Goal: Task Accomplishment & Management: Complete application form

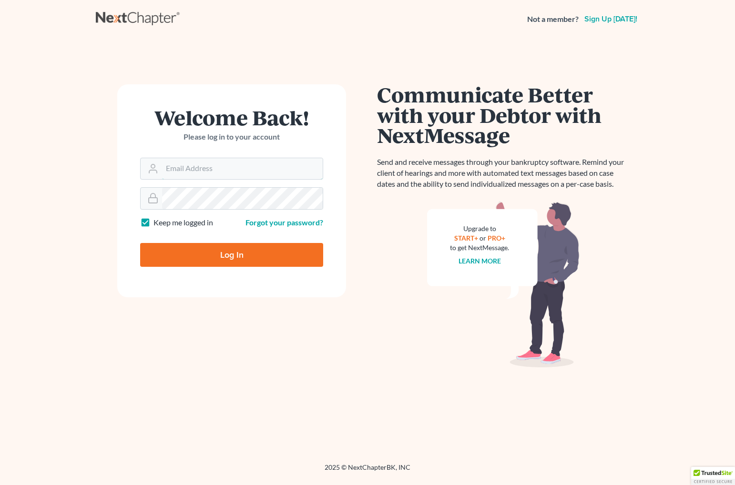
type input "[PERSON_NAME][EMAIL_ADDRESS][DOMAIN_NAME]"
click at [234, 249] on input "Log In" at bounding box center [231, 255] width 183 height 24
type input "Thinking..."
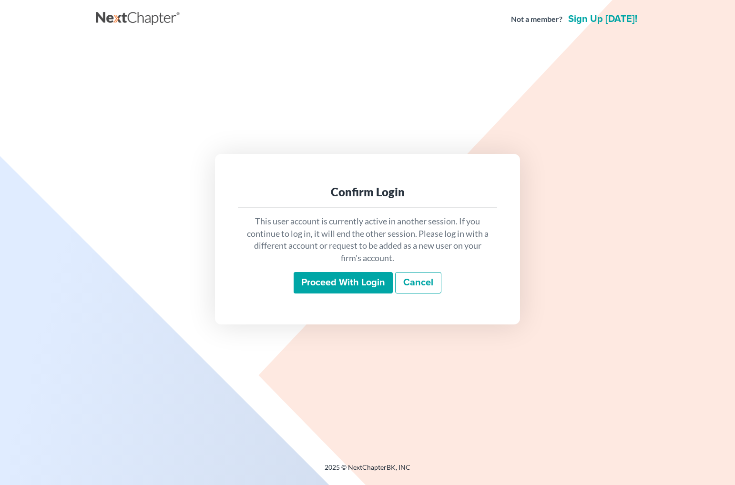
click at [361, 277] on input "Proceed with login" at bounding box center [343, 283] width 99 height 22
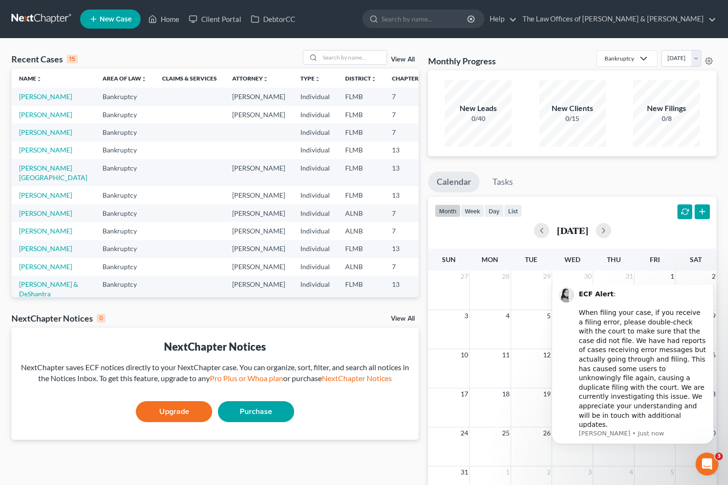
click at [116, 24] on link "New Case" at bounding box center [110, 19] width 61 height 19
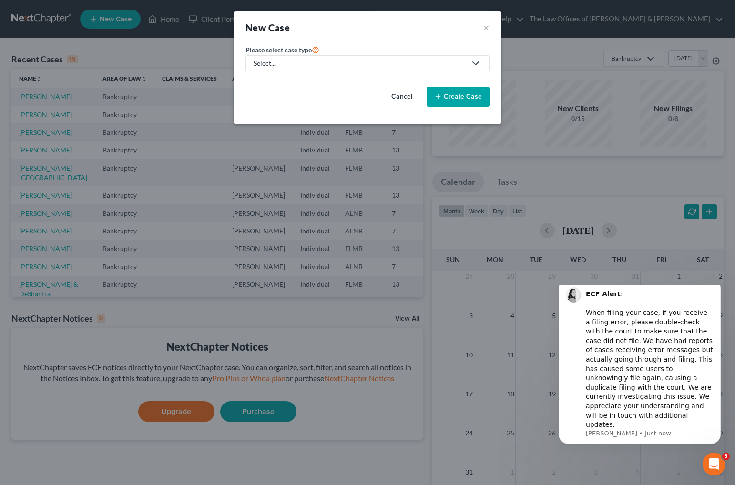
click at [297, 66] on div "Select..." at bounding box center [360, 64] width 213 height 10
click at [288, 84] on div "Bankruptcy" at bounding box center [276, 83] width 44 height 10
select select "15"
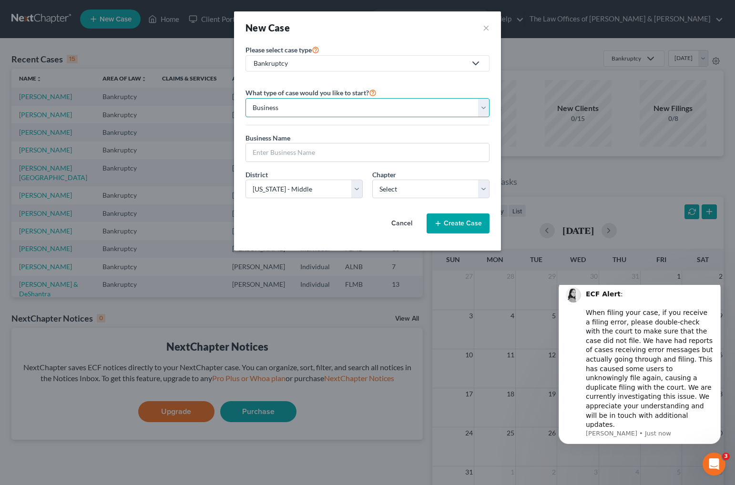
select select "0"
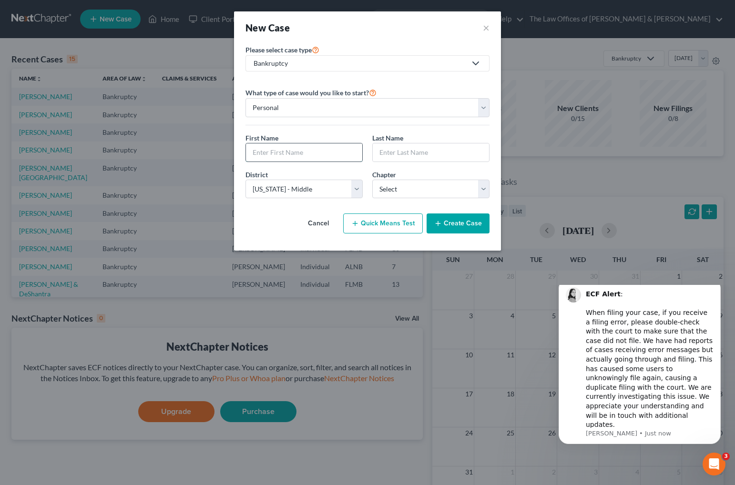
click at [297, 152] on input "text" at bounding box center [304, 152] width 116 height 18
type input "[PERSON_NAME]"
select select "3"
click at [457, 225] on button "Create Case" at bounding box center [458, 223] width 63 height 20
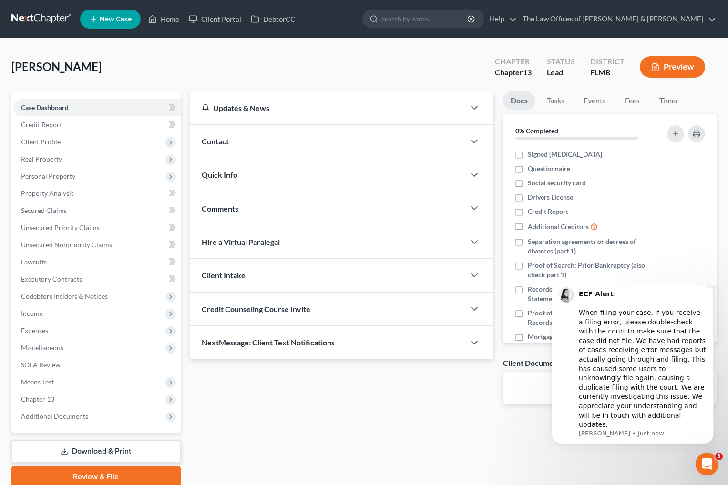
click at [712, 284] on icon "Dismiss notification" at bounding box center [710, 281] width 5 height 5
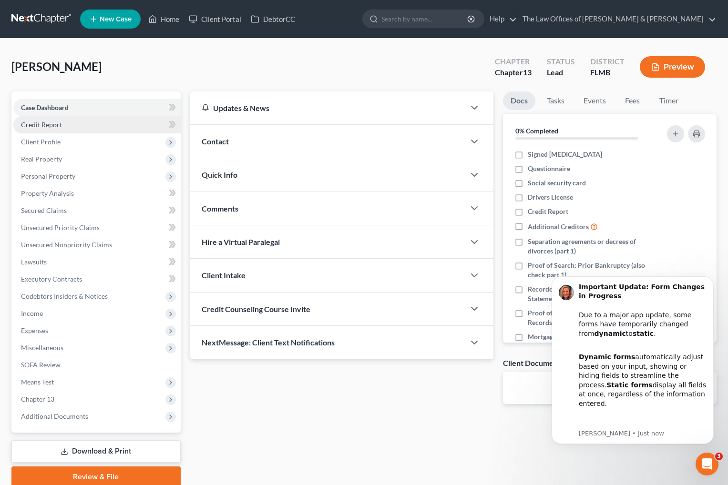
click at [47, 123] on span "Credit Report" at bounding box center [41, 125] width 41 height 8
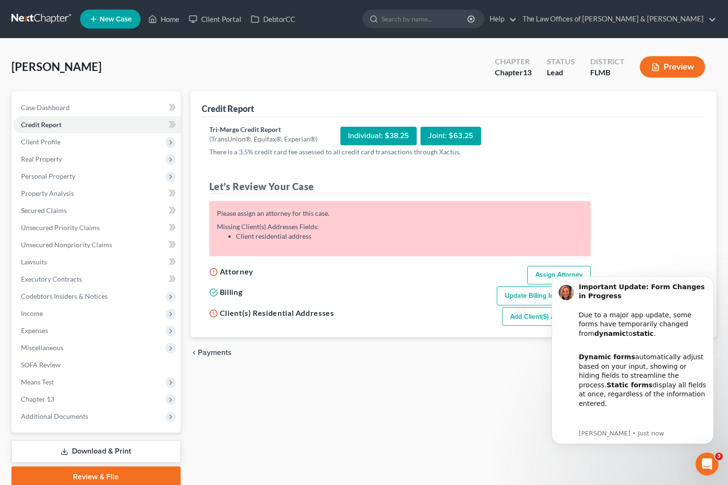
click at [405, 406] on div "Credit Report Tri-Merge Credit Report (TransUnion®, Equifax®, Experian®) Indivi…" at bounding box center [453, 289] width 536 height 396
drag, startPoint x: 414, startPoint y: 391, endPoint x: 420, endPoint y: 388, distance: 6.8
click at [416, 391] on div "Credit Report Tri-Merge Credit Report (TransUnion®, Equifax®, Experian®) Indivi…" at bounding box center [453, 289] width 536 height 396
click at [654, 227] on div "Tri-Merge Credit Report (TransUnion®, Equifax®, Experian®) Individual: $38.25 J…" at bounding box center [453, 226] width 488 height 202
click html "Important Update: Form Changes in Progress Due to a major app update, some form…"
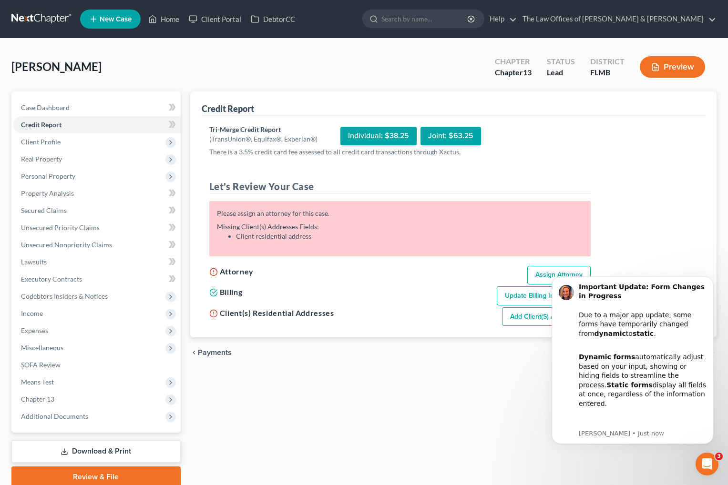
click at [539, 275] on link "Assign Attorney" at bounding box center [558, 275] width 63 height 19
select select "1"
select select "0"
select select "3"
select select "15"
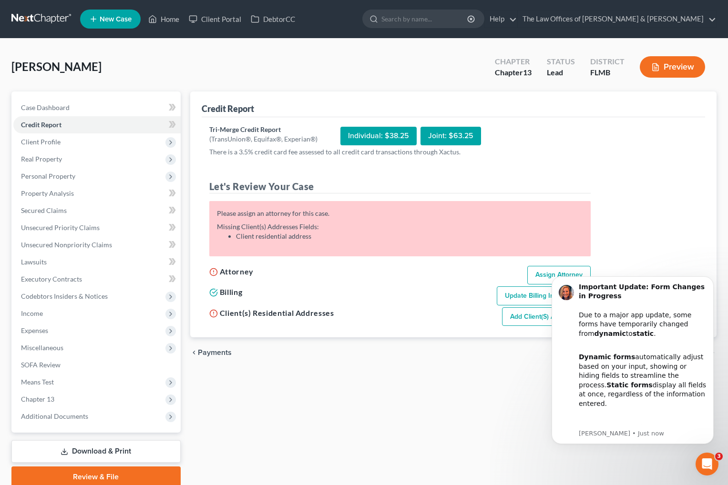
select select "9"
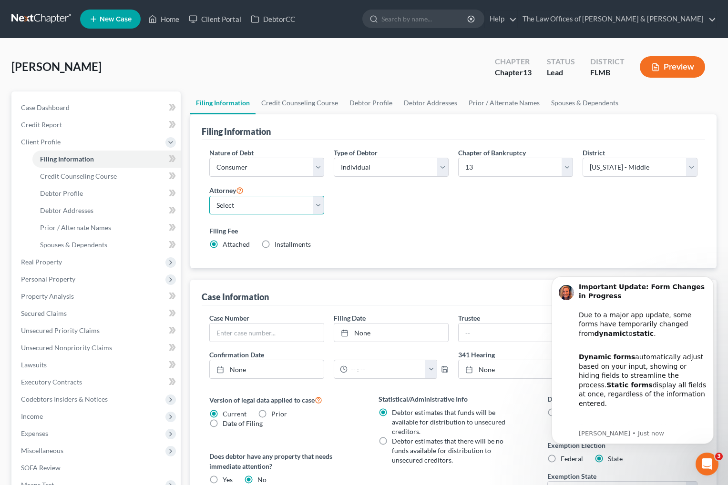
select select "1"
click at [407, 236] on div "Filing Fee Attached Installments Installments" at bounding box center [453, 237] width 488 height 23
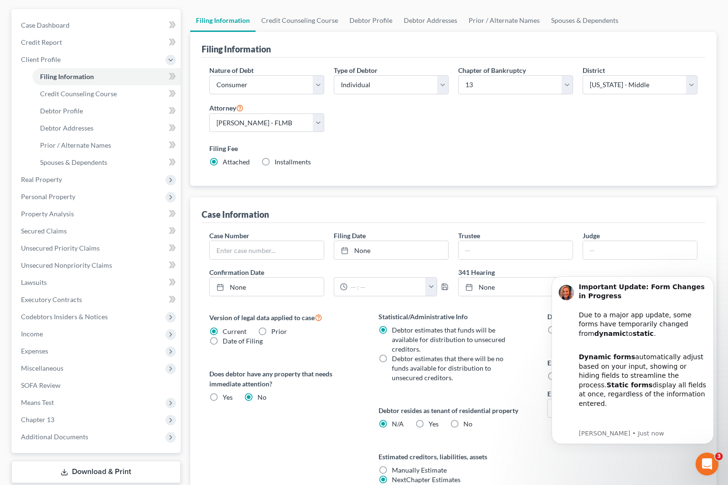
scroll to position [146, 0]
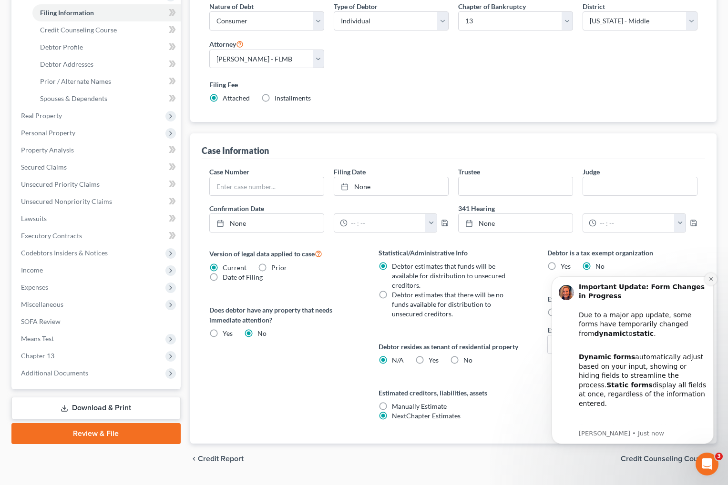
click at [710, 282] on icon "Dismiss notification" at bounding box center [710, 278] width 5 height 5
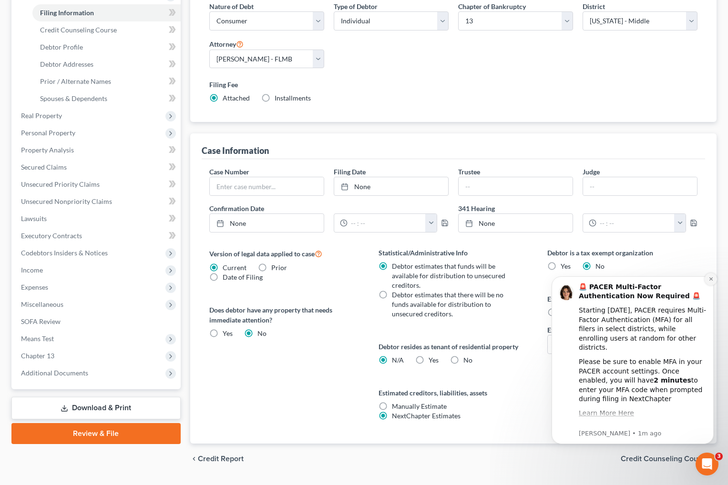
click at [710, 282] on icon "Dismiss notification" at bounding box center [710, 278] width 5 height 5
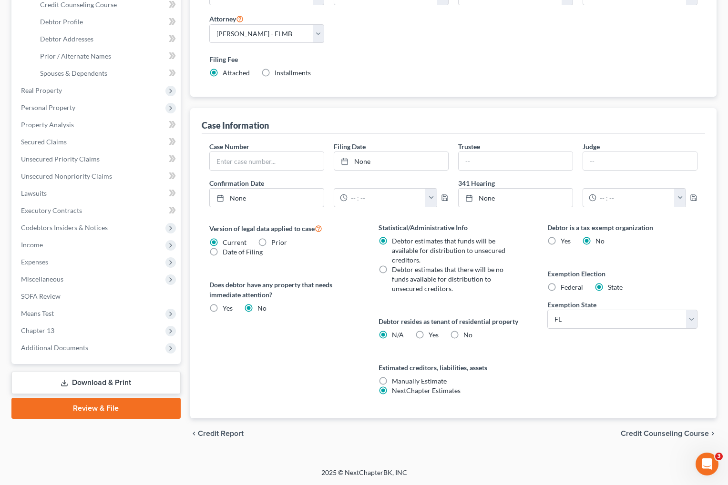
scroll to position [0, 0]
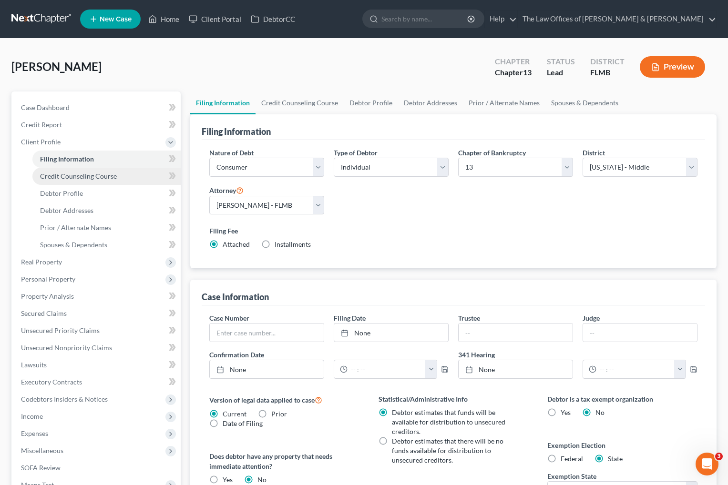
click at [79, 180] on span "Credit Counseling Course" at bounding box center [78, 176] width 77 height 8
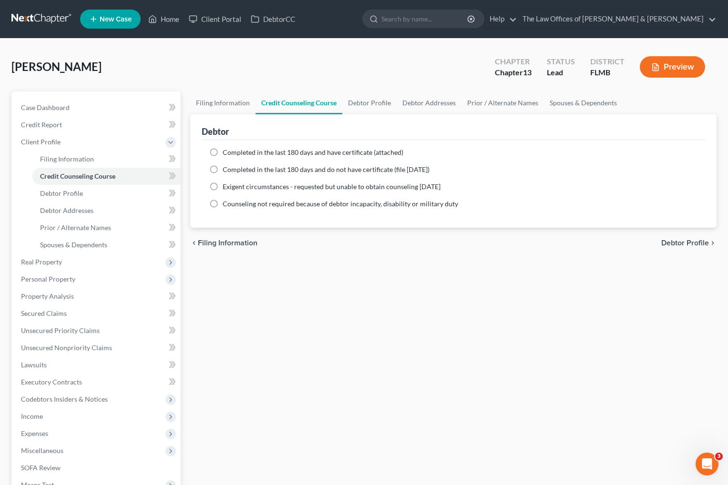
click at [223, 151] on label "Completed in the last 180 days and have certificate (attached)" at bounding box center [313, 153] width 181 height 10
click at [226, 151] on input "Completed in the last 180 days and have certificate (attached)" at bounding box center [229, 151] width 6 height 6
radio input "true"
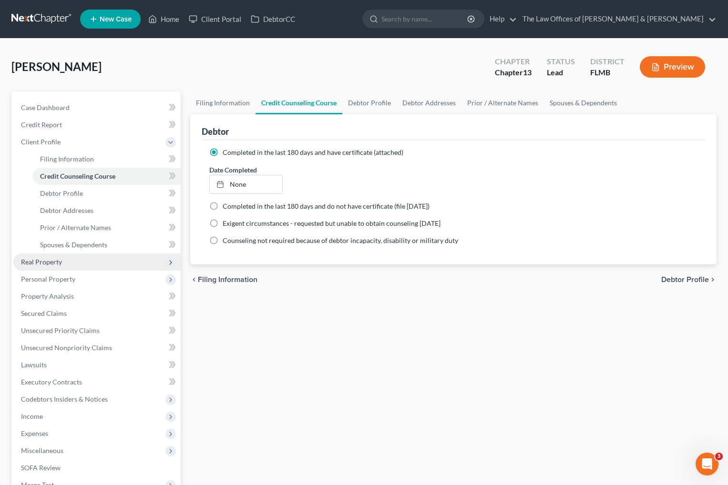
click at [52, 262] on span "Real Property" at bounding box center [41, 262] width 41 height 8
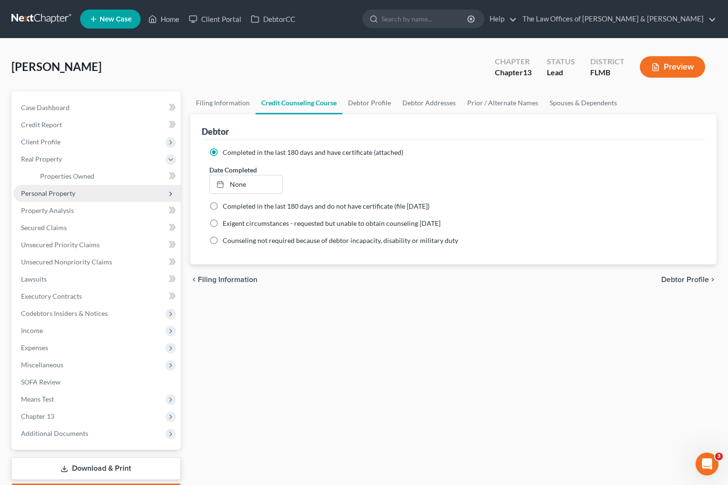
click at [60, 195] on span "Personal Property" at bounding box center [48, 193] width 54 height 8
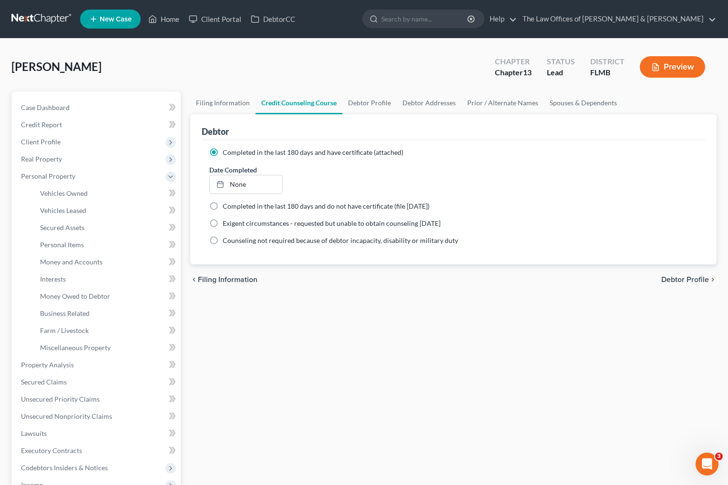
click at [670, 74] on button "Preview" at bounding box center [672, 66] width 65 height 21
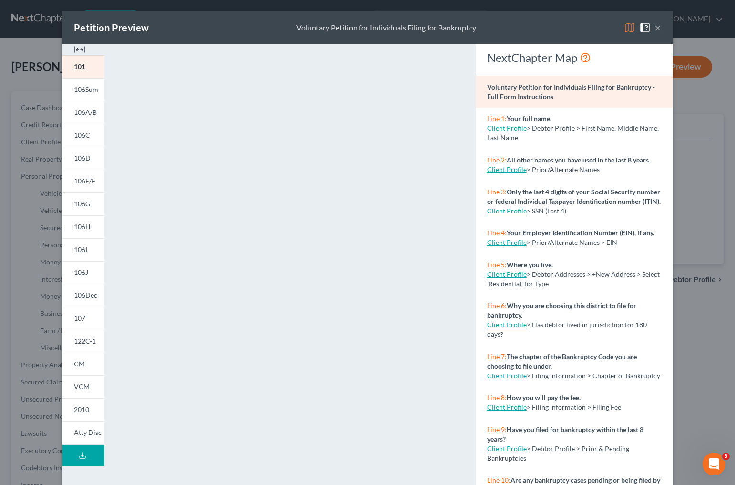
click at [655, 28] on button "×" at bounding box center [657, 27] width 7 height 11
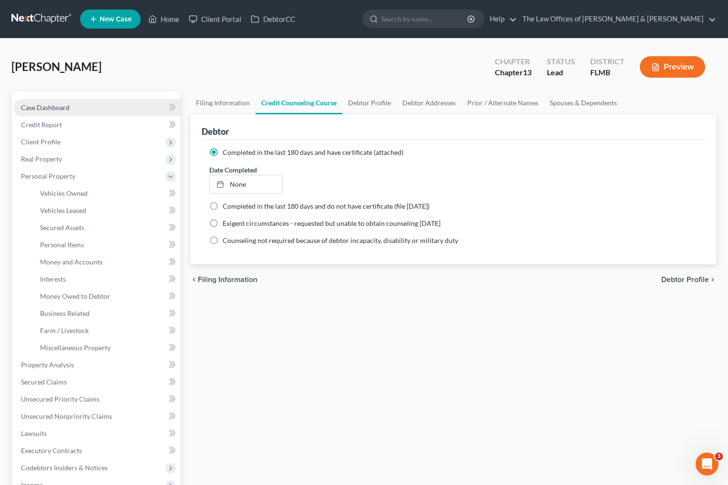
click at [48, 106] on span "Case Dashboard" at bounding box center [45, 107] width 49 height 8
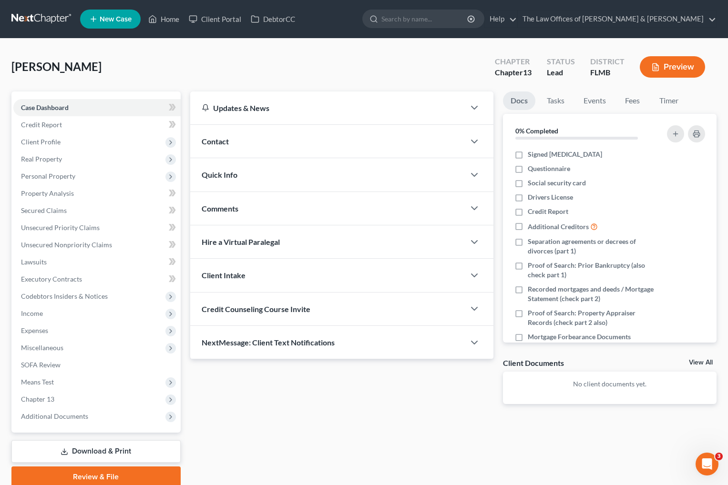
click at [119, 475] on link "Review & File" at bounding box center [95, 477] width 169 height 21
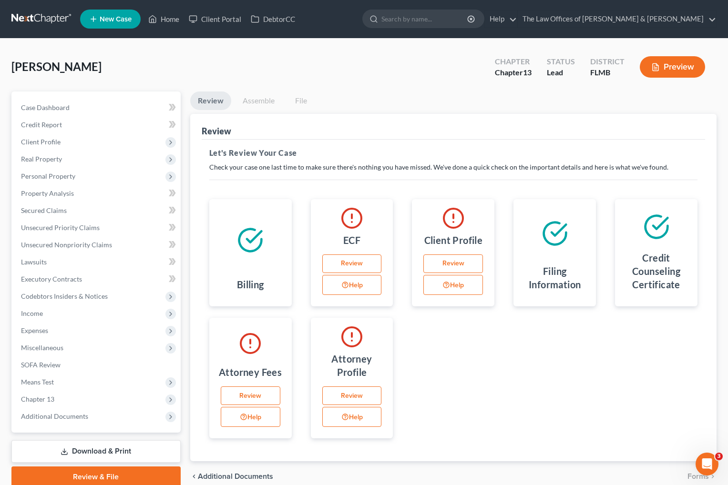
click at [259, 99] on link "Assemble" at bounding box center [258, 100] width 47 height 19
click at [348, 396] on link "Review" at bounding box center [352, 395] width 60 height 19
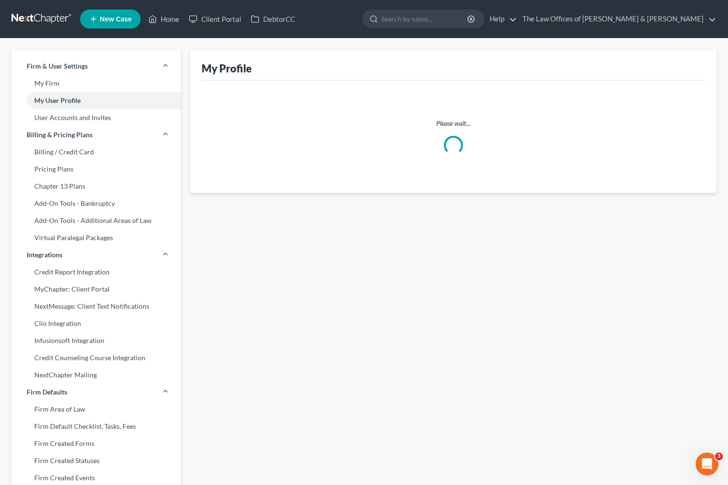
select select "9"
select select "15"
select select "attorney"
select select "0"
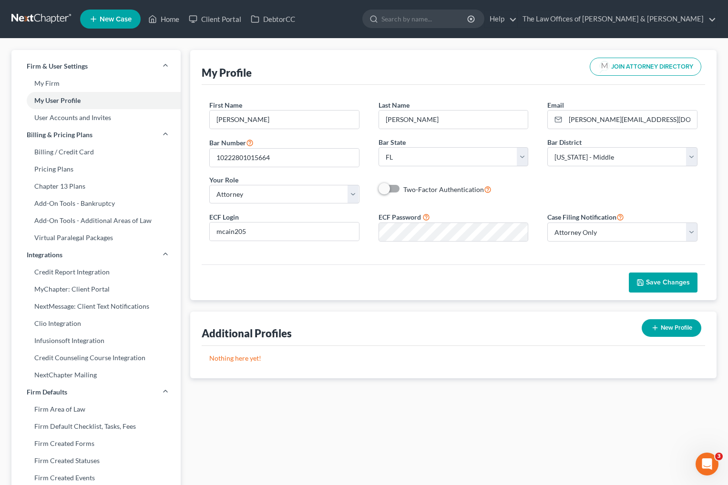
click at [473, 263] on div "First Name * [PERSON_NAME] Last Name * [PERSON_NAME] Email * [PERSON_NAME][EMAI…" at bounding box center [453, 175] width 503 height 180
click at [671, 282] on span "Save Changes" at bounding box center [668, 282] width 44 height 8
click at [168, 16] on link "Home" at bounding box center [163, 18] width 41 height 17
